Goal: Leave review/rating: Leave review/rating

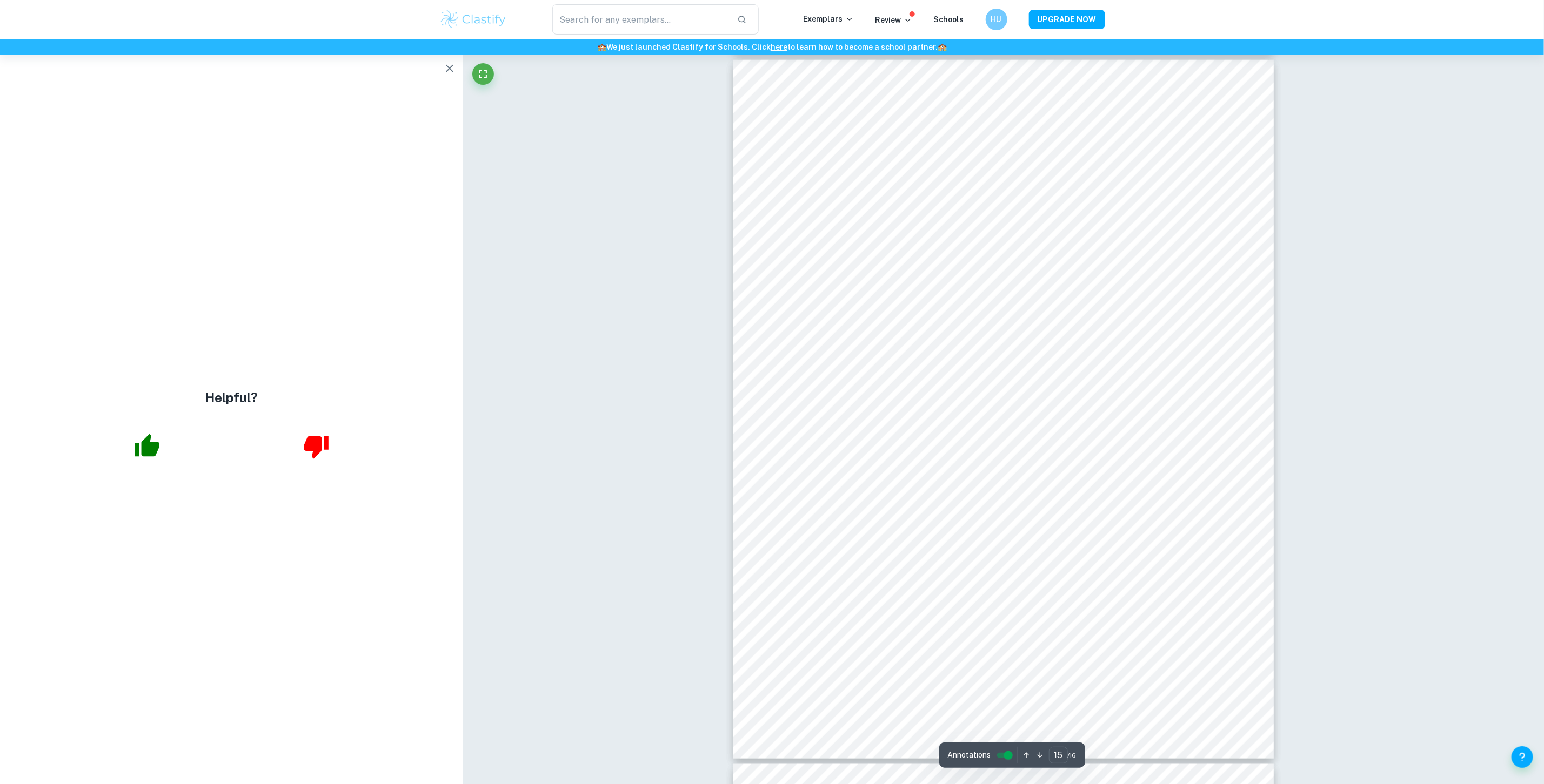
scroll to position [10902, 0]
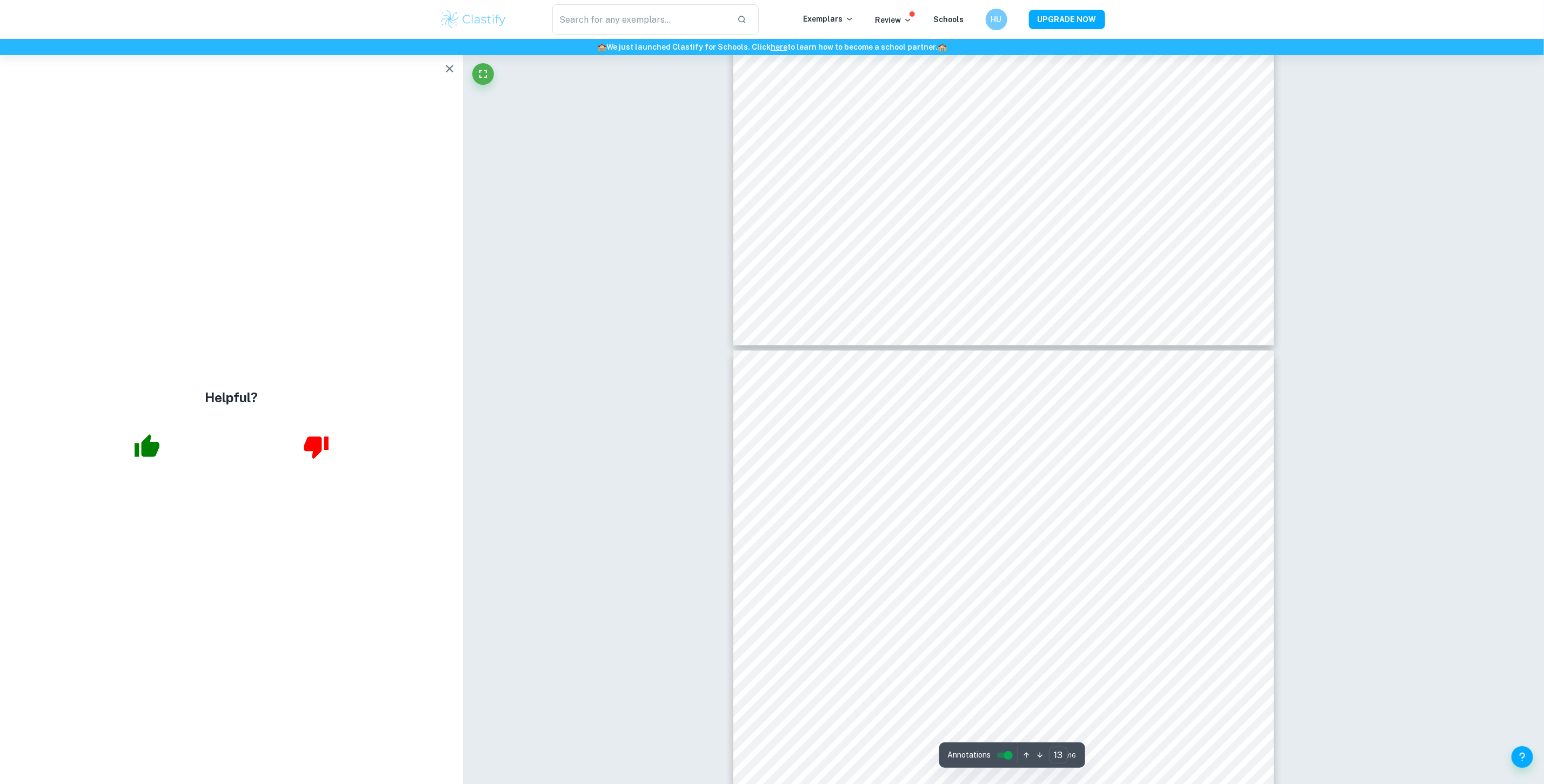
type input "12"
